Goal: Contribute content: Contribute content

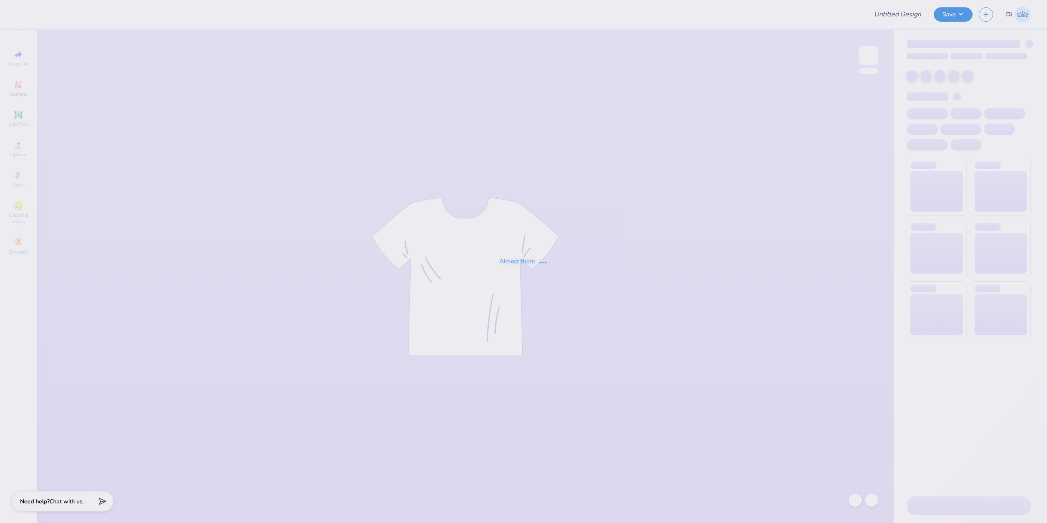
type input "Phi Mu Parents weekend design 1"
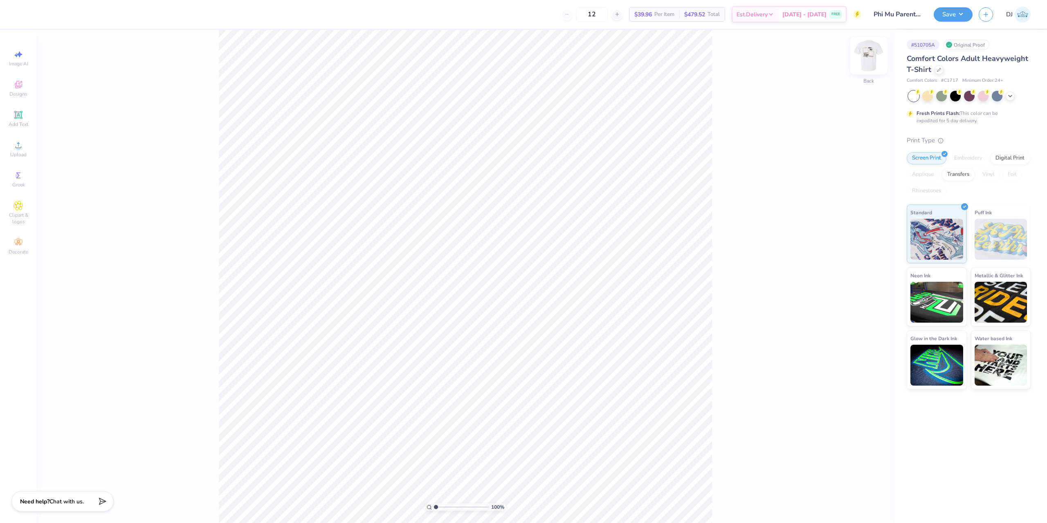
click at [877, 50] on img at bounding box center [869, 55] width 33 height 33
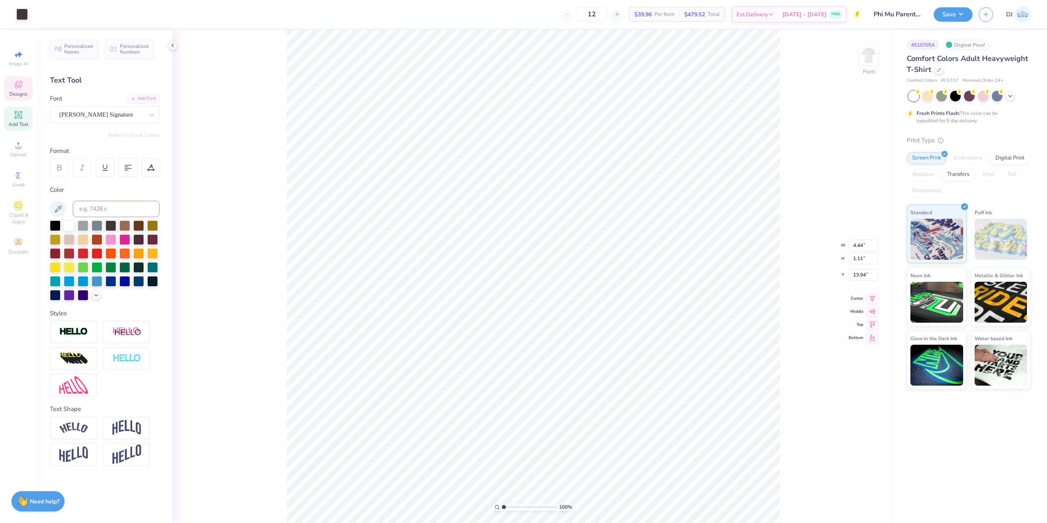
scroll to position [7, 1]
type textarea "[DATE]"
click at [959, 12] on button "Save" at bounding box center [953, 13] width 39 height 14
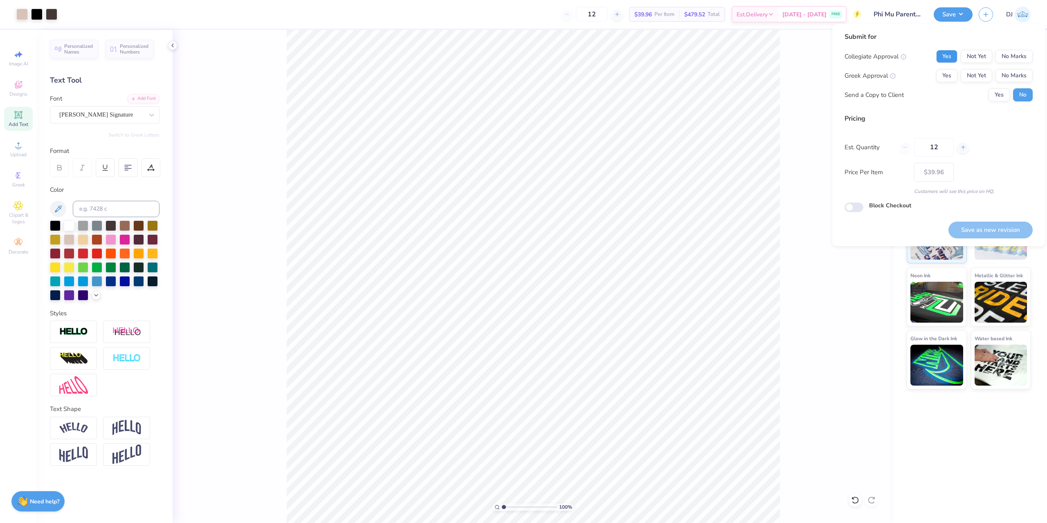
click at [954, 56] on button "Yes" at bounding box center [947, 56] width 21 height 13
click at [1002, 54] on button "No Marks" at bounding box center [1014, 56] width 37 height 13
click at [942, 71] on button "Yes" at bounding box center [947, 75] width 21 height 13
click at [989, 229] on button "Save as new revision" at bounding box center [991, 230] width 84 height 17
type input "$39.96"
